Goal: Transaction & Acquisition: Purchase product/service

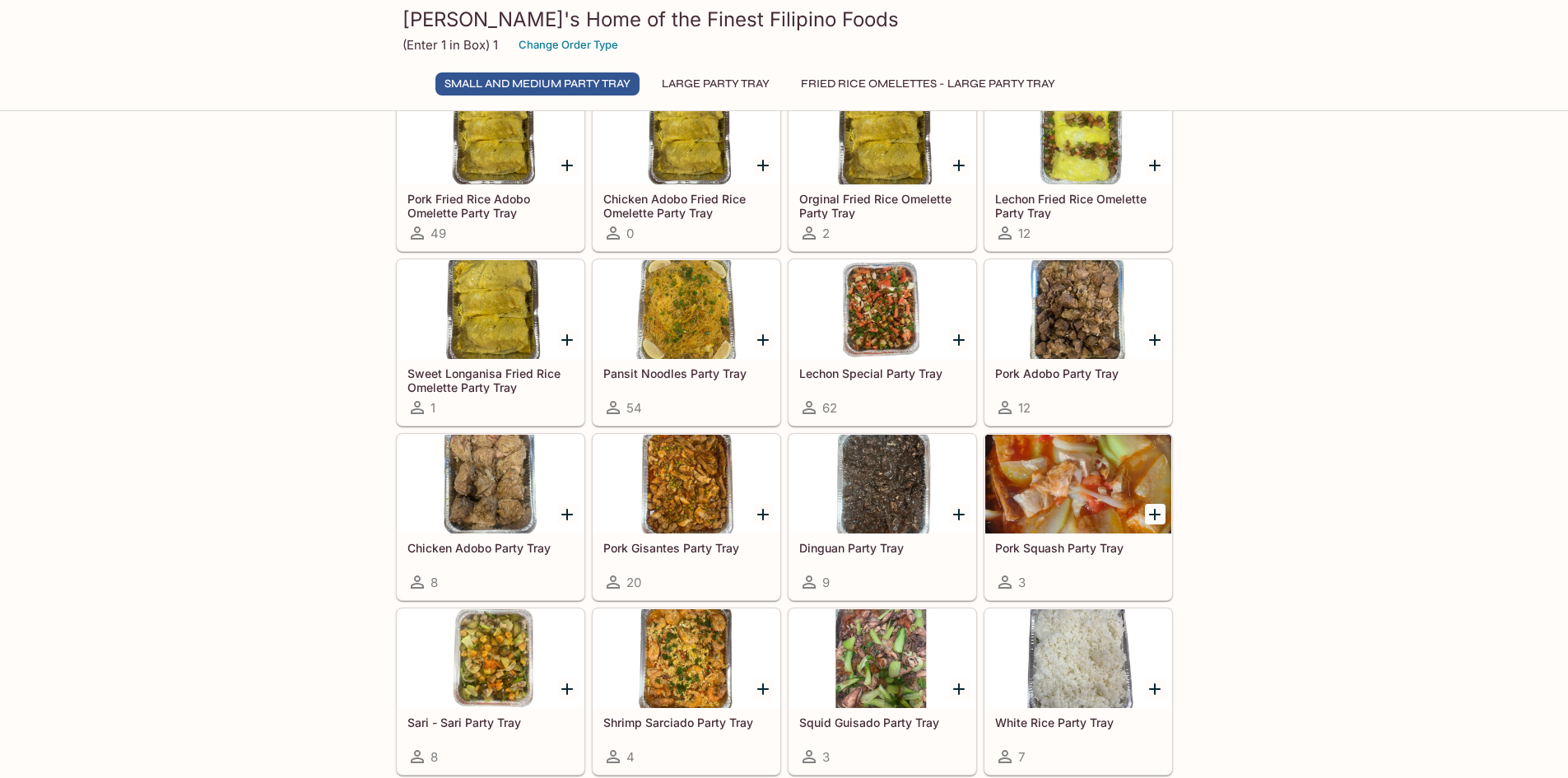
scroll to position [82, 0]
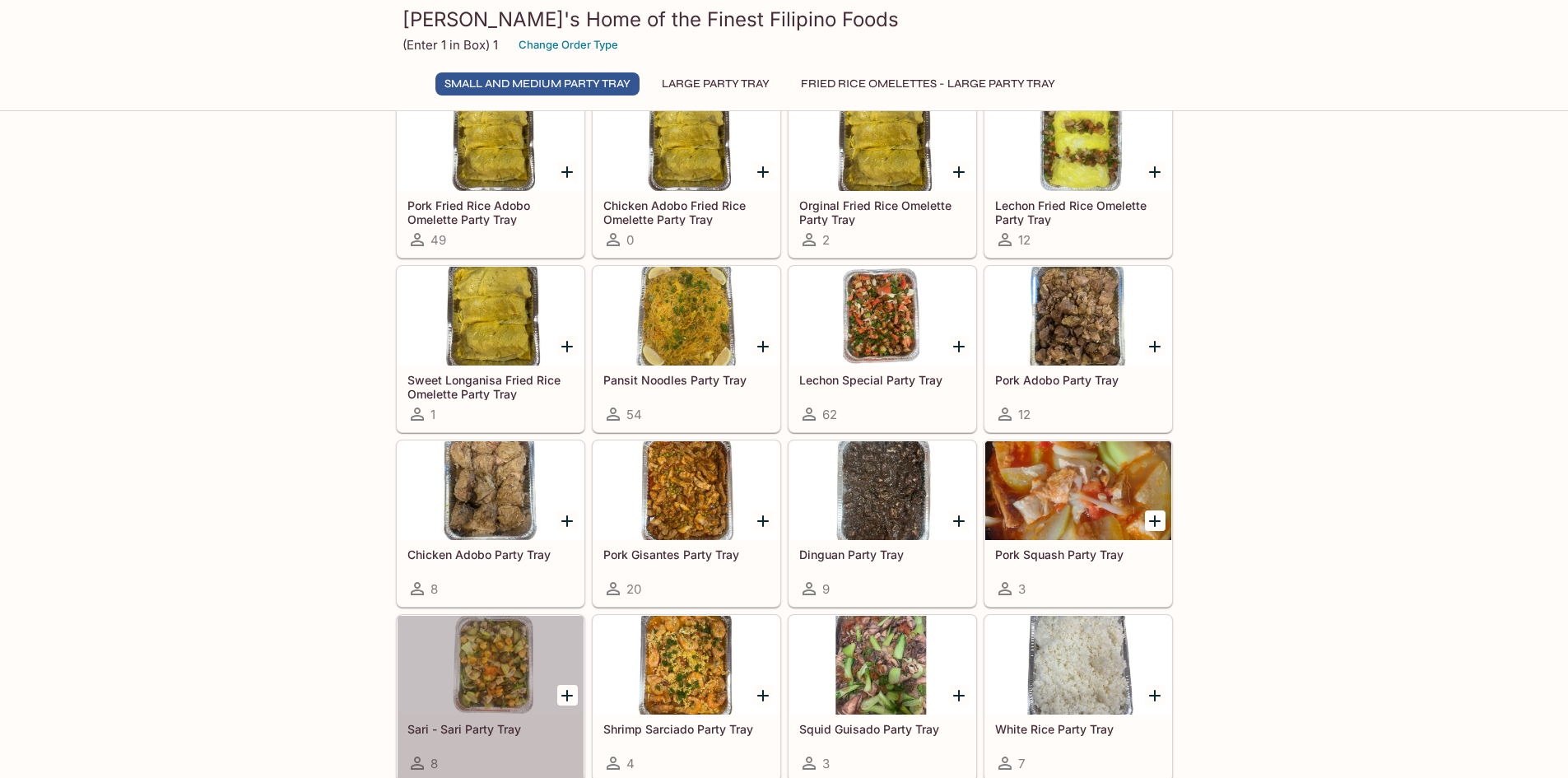
click at [490, 684] on div at bounding box center [490, 665] width 186 height 98
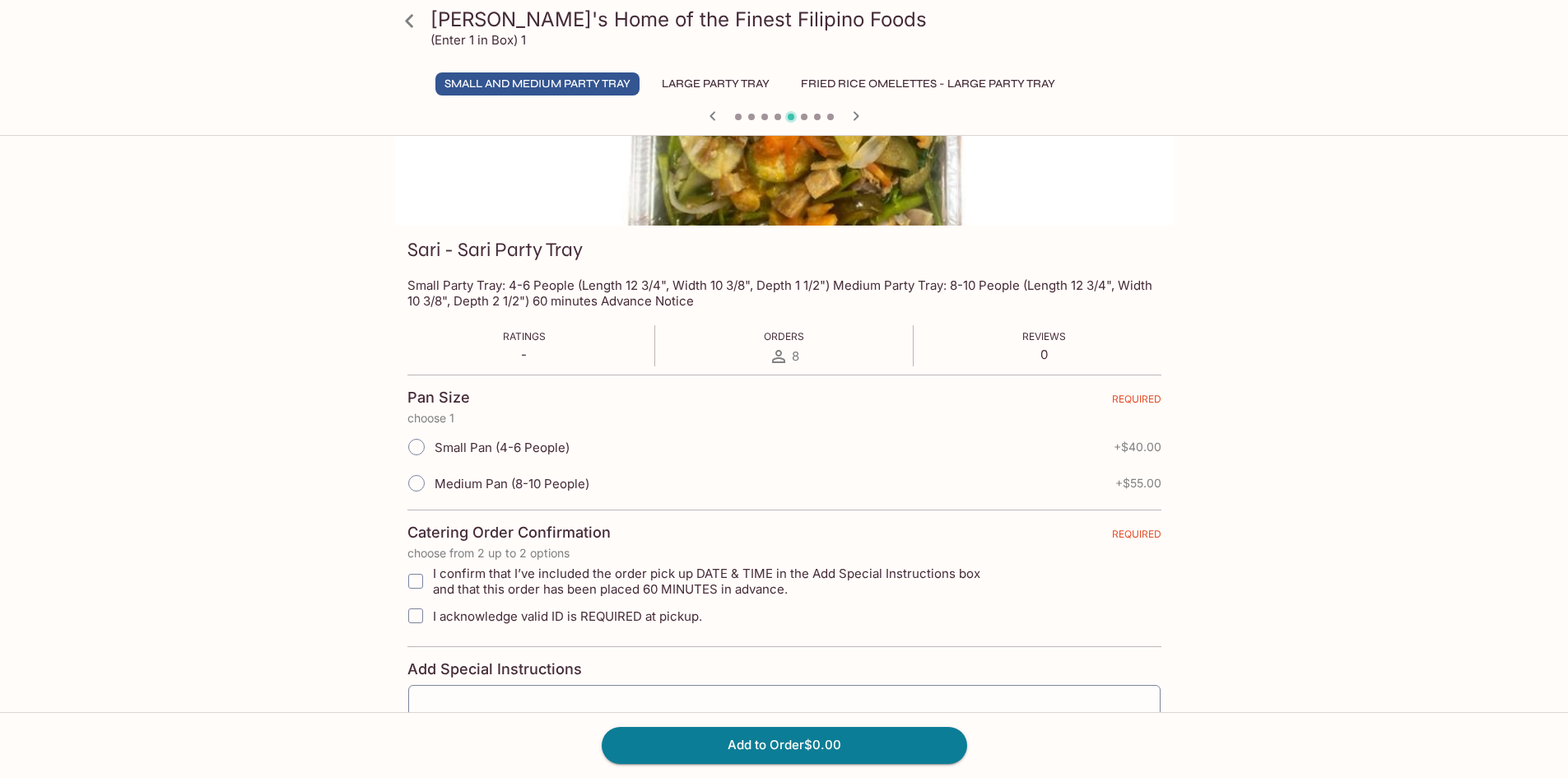
scroll to position [165, 0]
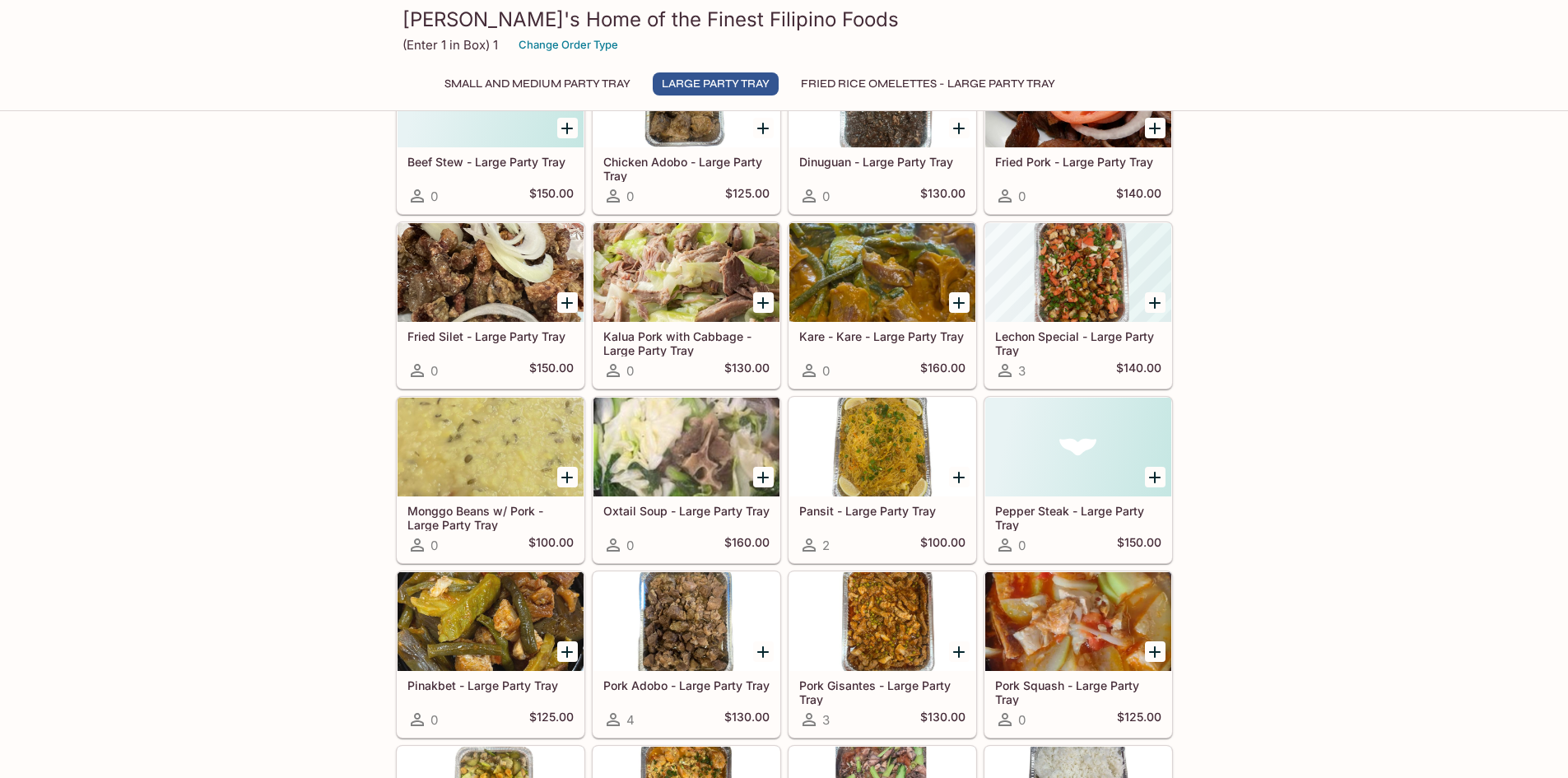
scroll to position [906, 0]
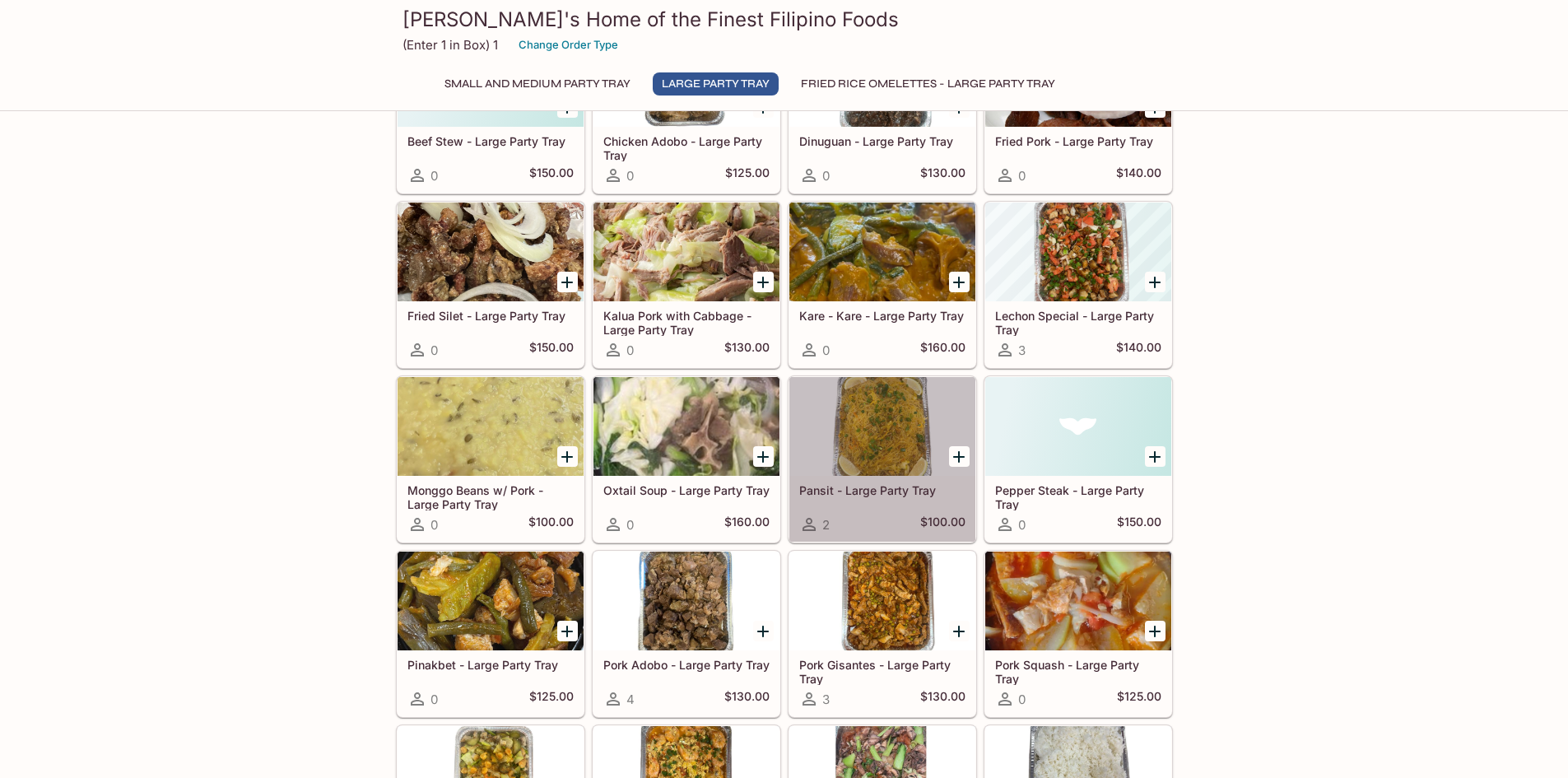
click at [891, 438] on div at bounding box center [882, 426] width 186 height 98
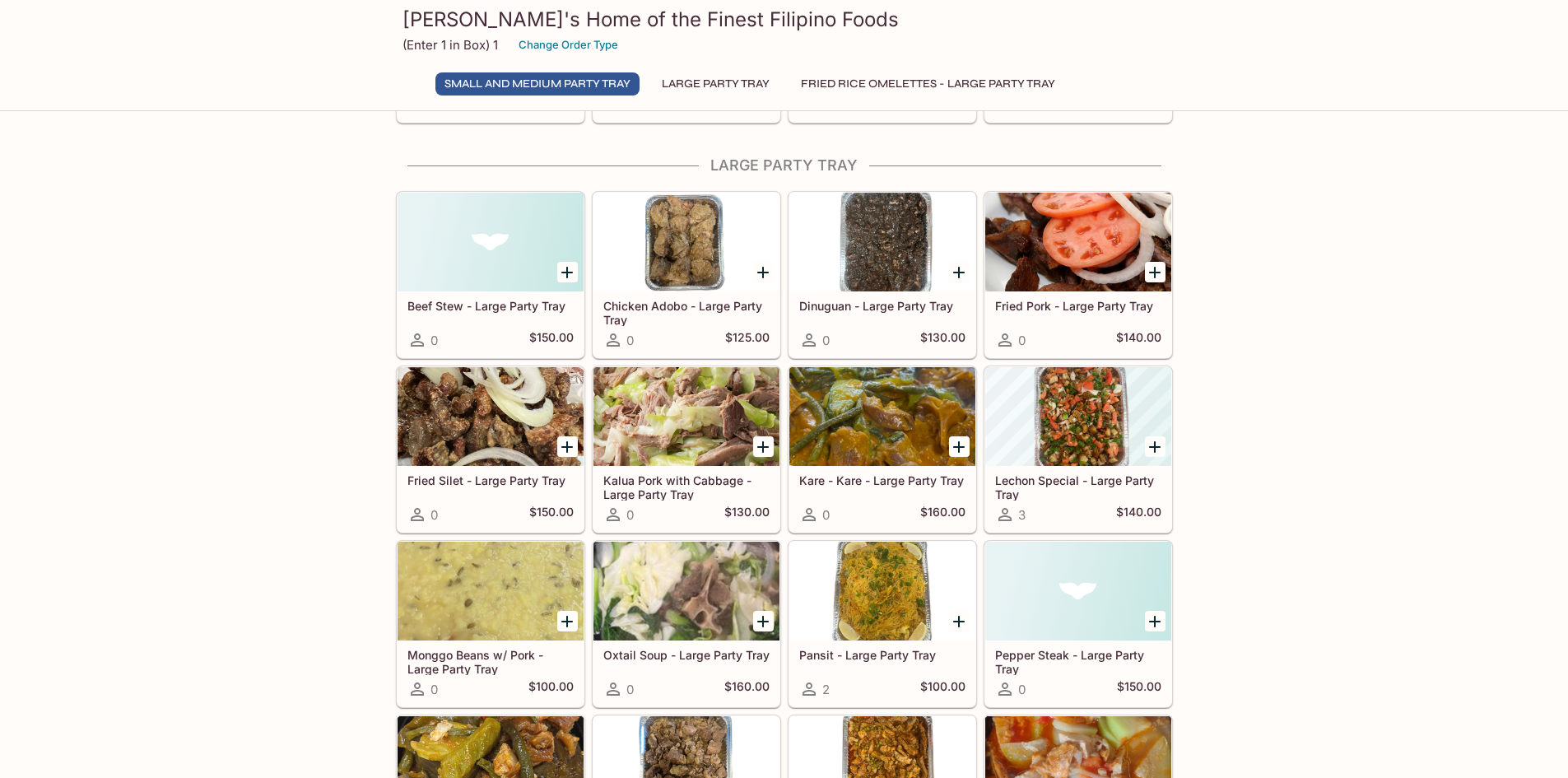
scroll to position [577, 0]
